Goal: Consume media (video, audio)

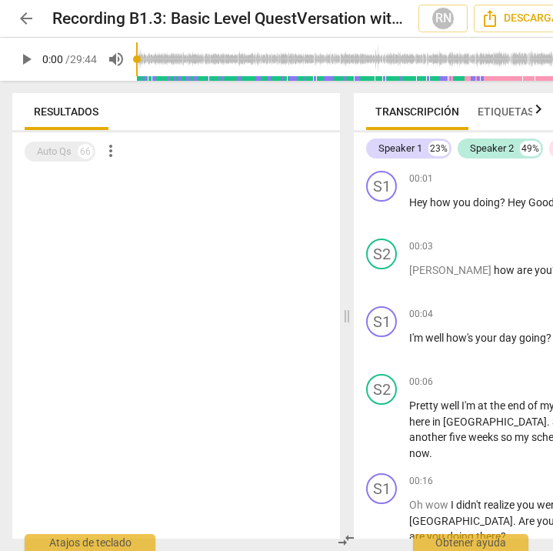
click at [22, 59] on span "play_arrow" at bounding box center [26, 59] width 18 height 18
click at [203, 60] on input "range" at bounding box center [379, 59] width 487 height 49
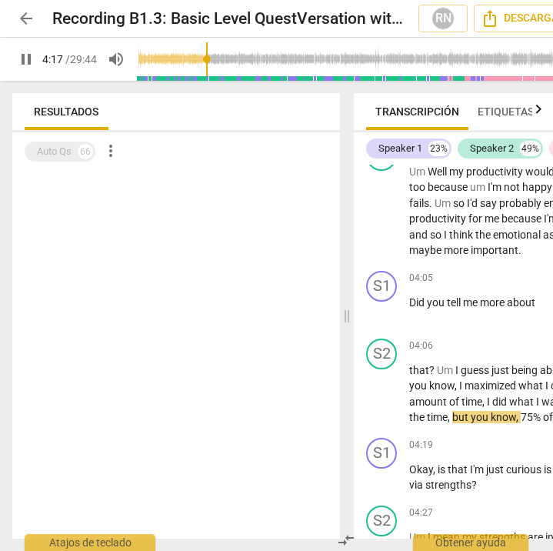
click at [26, 59] on span "pause" at bounding box center [26, 59] width 18 height 18
click at [29, 56] on span "play_arrow" at bounding box center [26, 59] width 18 height 18
click at [219, 56] on input "range" at bounding box center [379, 59] width 487 height 49
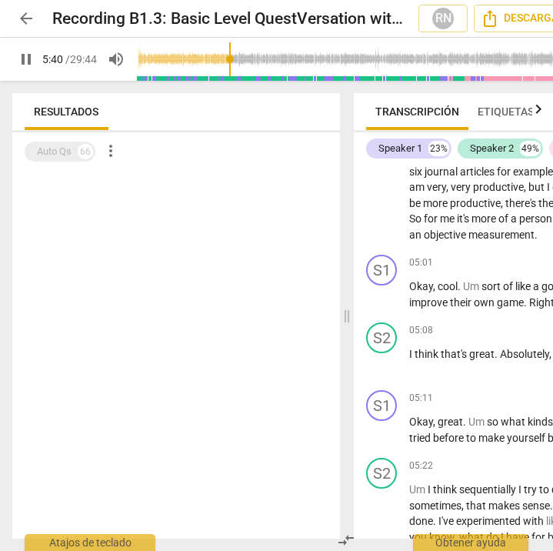
scroll to position [2815, 0]
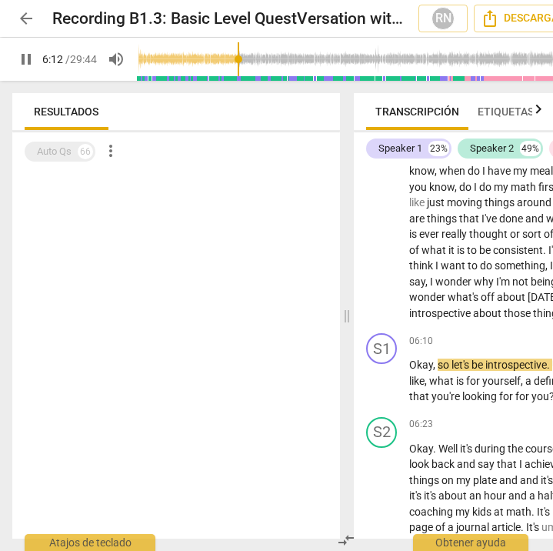
click at [28, 62] on span "pause" at bounding box center [26, 59] width 18 height 18
click at [28, 62] on span "play_arrow" at bounding box center [26, 59] width 18 height 18
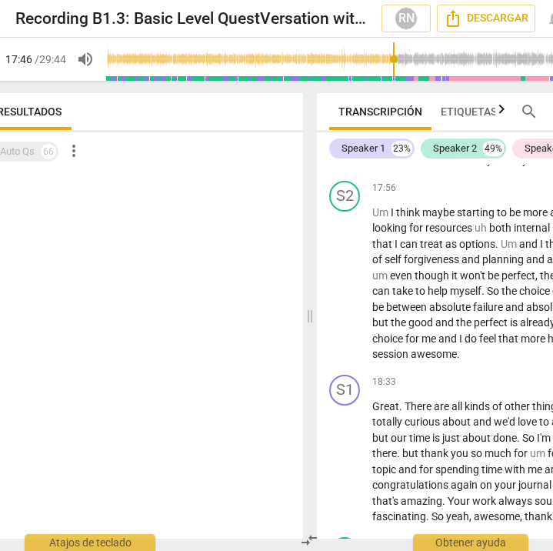
scroll to position [0, 0]
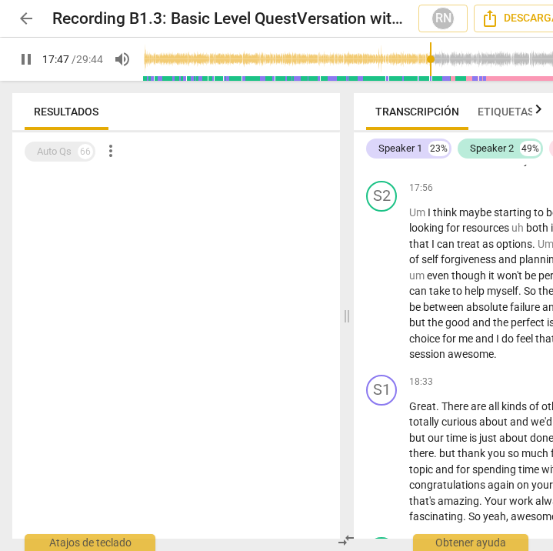
click at [26, 62] on span "pause" at bounding box center [26, 59] width 18 height 18
type input "1068"
